Goal: Transaction & Acquisition: Download file/media

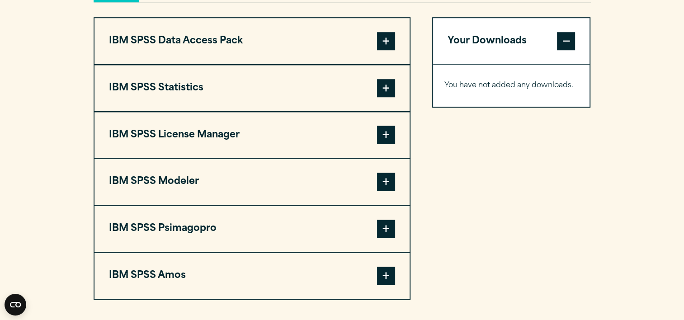
scroll to position [721, 0]
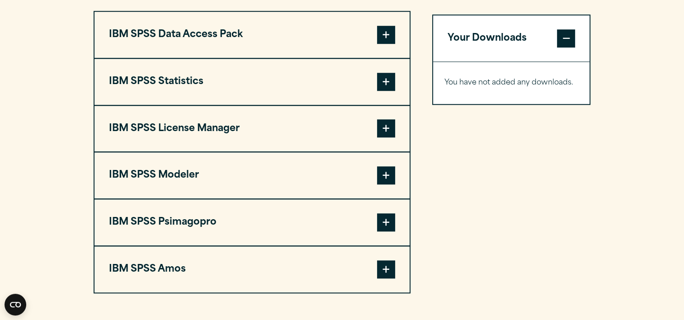
click at [394, 80] on span at bounding box center [386, 82] width 18 height 18
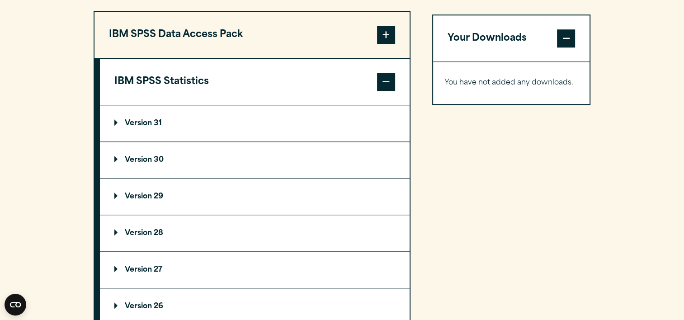
click at [136, 122] on p "Version 31" at bounding box center [137, 123] width 47 height 7
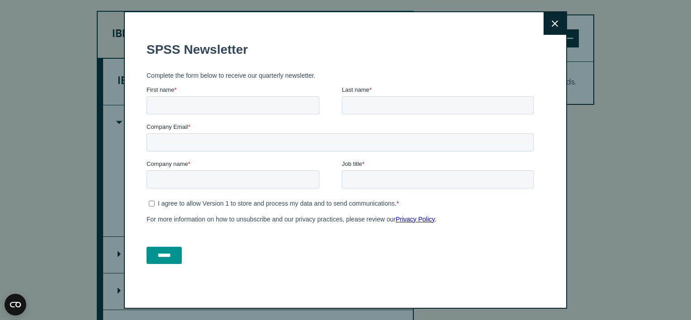
click at [551, 25] on icon at bounding box center [554, 23] width 6 height 6
click at [553, 21] on icon at bounding box center [554, 23] width 6 height 6
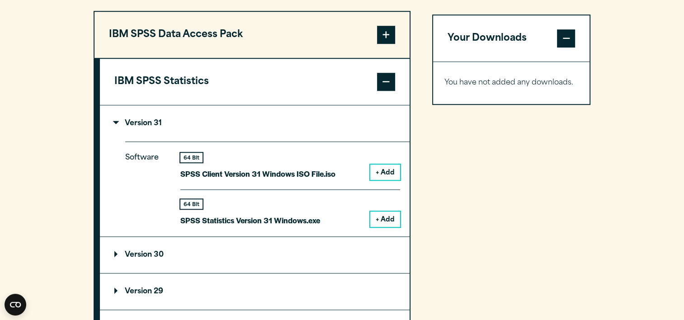
click at [140, 252] on p "Version 30" at bounding box center [138, 254] width 49 height 7
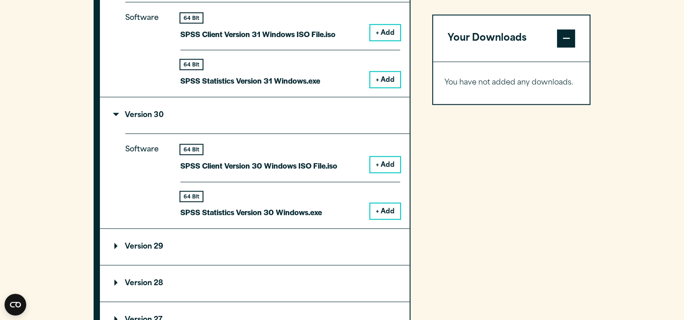
scroll to position [869, 0]
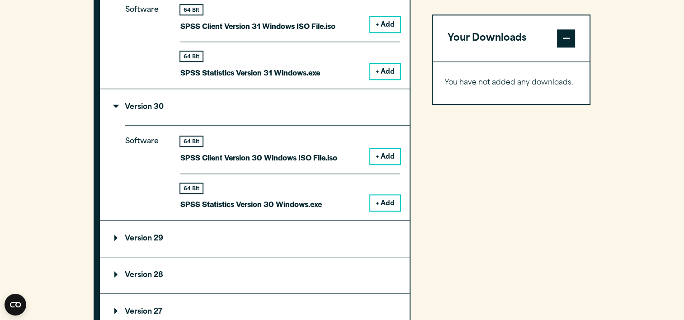
click at [378, 202] on button "+ Add" at bounding box center [385, 202] width 30 height 15
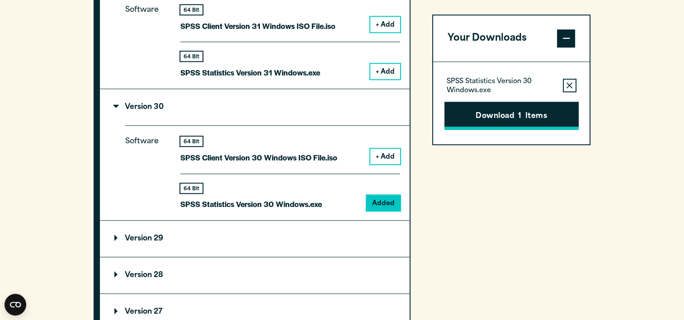
click at [486, 116] on button "Download 1 Items" at bounding box center [511, 116] width 134 height 28
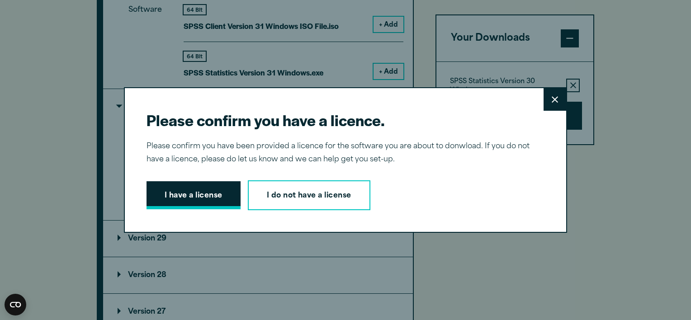
click at [168, 200] on button "I have a license" at bounding box center [193, 195] width 94 height 28
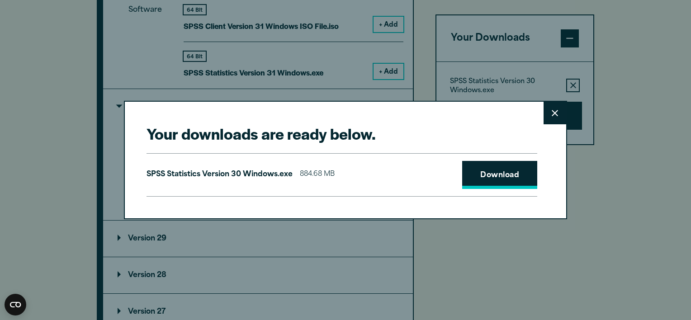
click at [496, 174] on link "Download" at bounding box center [499, 175] width 75 height 28
click at [554, 110] on icon at bounding box center [554, 113] width 6 height 6
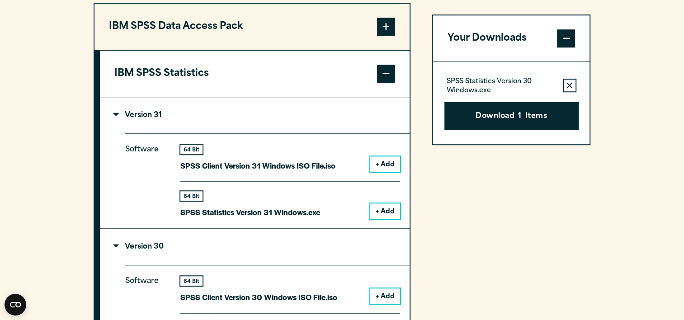
scroll to position [732, 0]
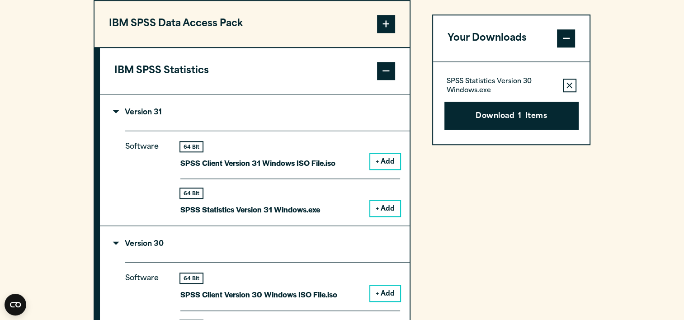
click at [385, 158] on button "+ Add" at bounding box center [385, 161] width 30 height 15
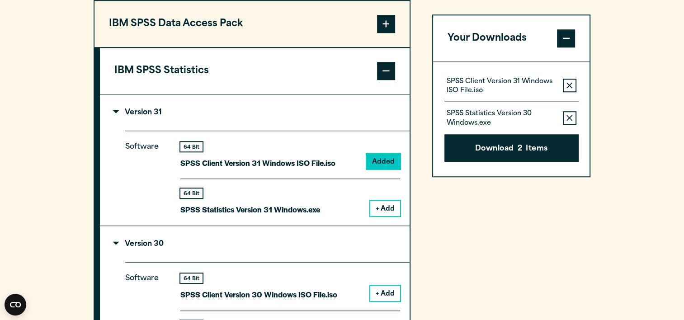
click at [567, 119] on icon "button" at bounding box center [569, 118] width 6 height 6
